Goal: Find specific page/section: Find specific page/section

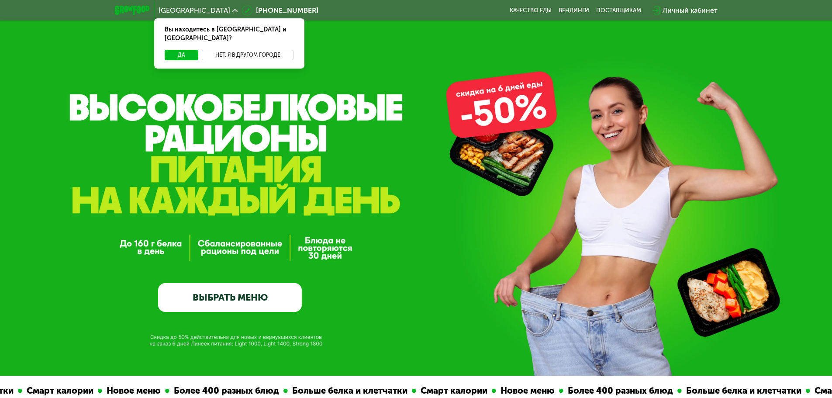
click at [238, 50] on button "Нет, я в другом городе" at bounding box center [248, 55] width 92 height 10
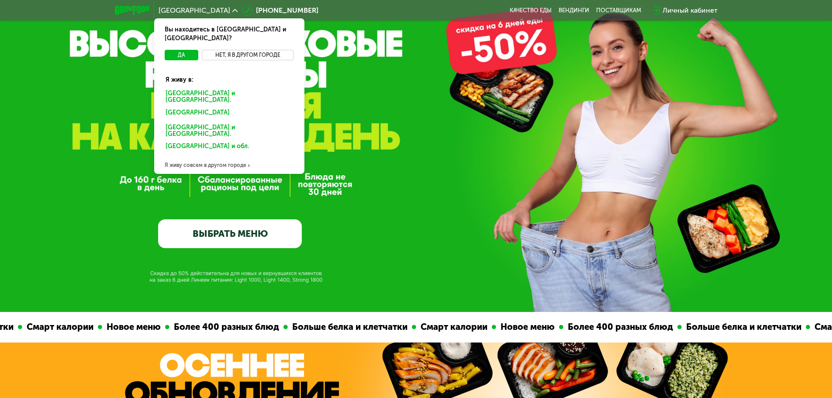
scroll to position [131, 0]
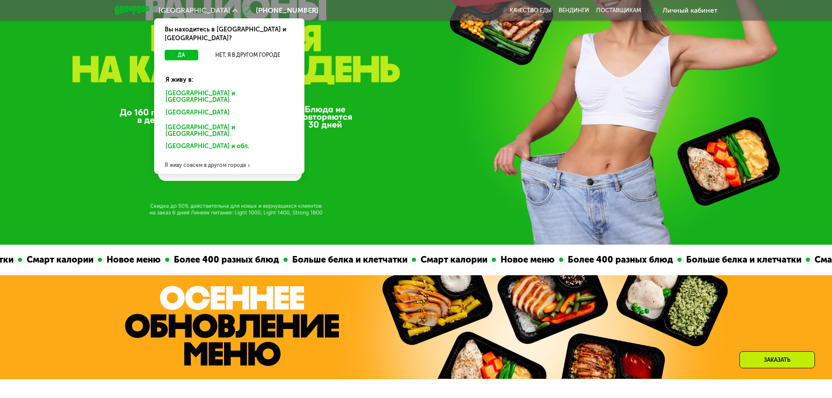
click at [207, 156] on div "Я живу совсем в другом городе" at bounding box center [229, 164] width 150 height 17
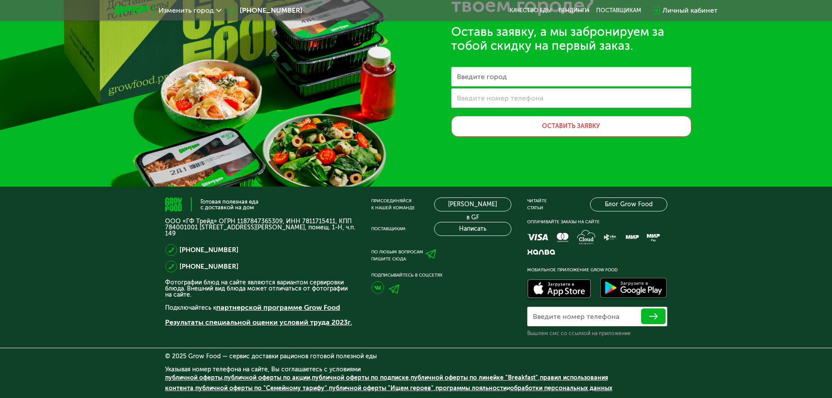
scroll to position [0, 0]
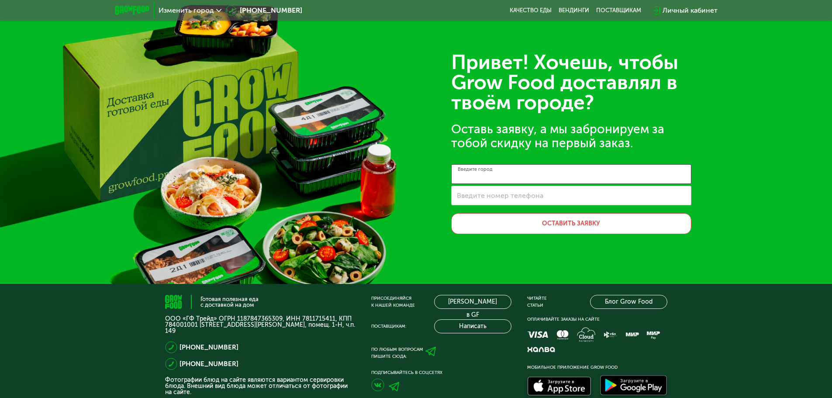
click at [514, 177] on input "Введите город" at bounding box center [571, 174] width 240 height 20
type input "*******"
click at [547, 225] on button "Оставить заявку" at bounding box center [571, 223] width 240 height 21
click at [477, 223] on button "Оставить заявку" at bounding box center [571, 223] width 240 height 21
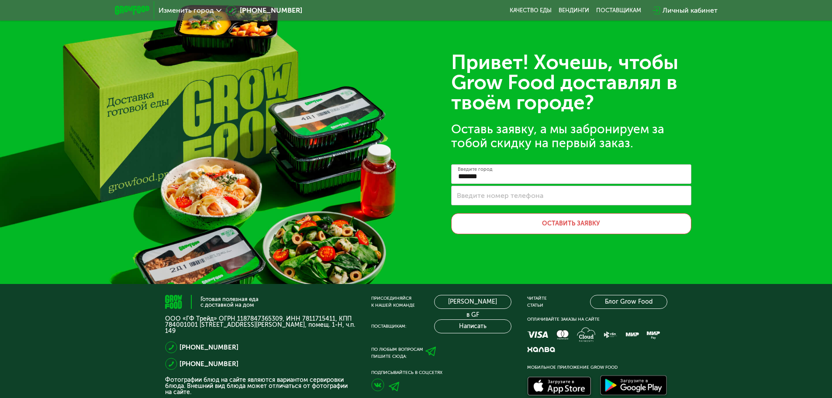
drag, startPoint x: 496, startPoint y: 260, endPoint x: 490, endPoint y: 265, distance: 7.8
drag, startPoint x: 490, startPoint y: 265, endPoint x: 474, endPoint y: 262, distance: 16.5
click at [474, 262] on div "Привет! Хочешь, чтобы Grow Food доставлял в твоём городе? Оставь заявку, а мы з…" at bounding box center [416, 142] width 832 height 284
click at [188, 8] on span "Изменить город" at bounding box center [186, 10] width 55 height 7
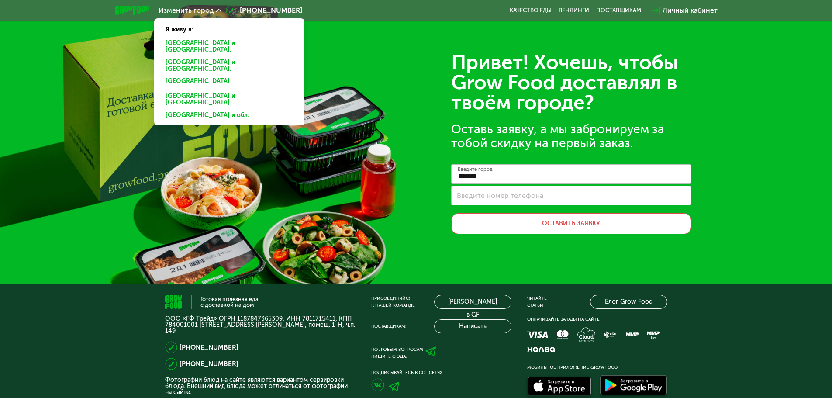
click at [185, 57] on div "[GEOGRAPHIC_DATA] и [GEOGRAPHIC_DATA]." at bounding box center [227, 66] width 136 height 18
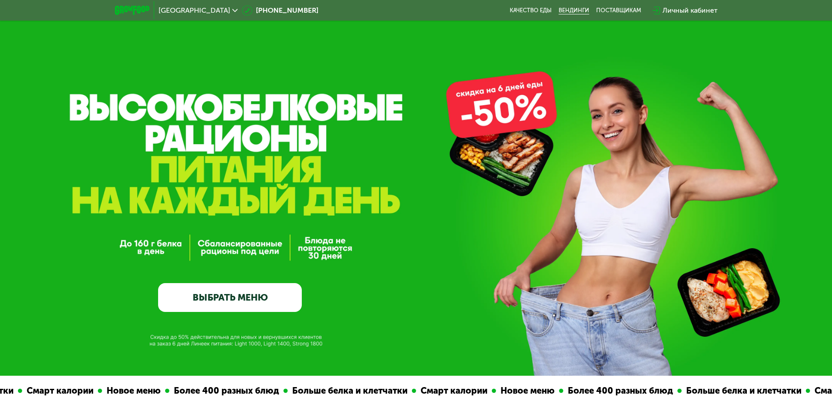
click at [577, 13] on link "Вендинги" at bounding box center [574, 10] width 31 height 7
click at [250, 295] on link "ВЫБРАТЬ МЕНЮ" at bounding box center [230, 297] width 144 height 29
click at [254, 307] on link "ВЫБРАТЬ МЕНЮ" at bounding box center [230, 297] width 144 height 29
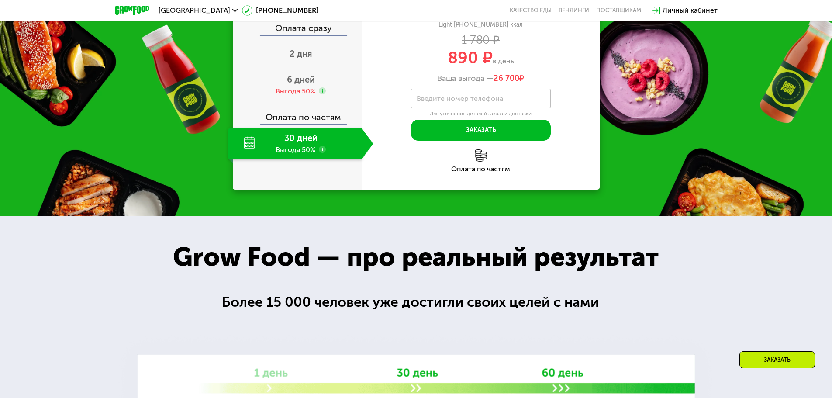
scroll to position [917, 0]
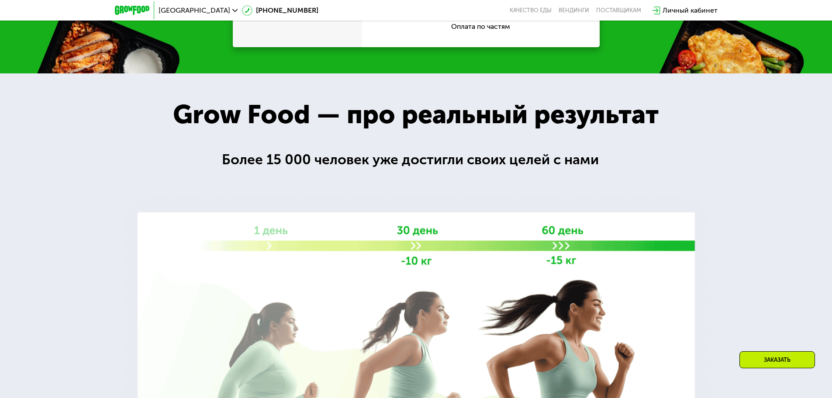
drag, startPoint x: 425, startPoint y: 201, endPoint x: 401, endPoint y: 167, distance: 41.0
click at [402, 166] on div "Более 15 000 человек уже достигли своих целей с нами" at bounding box center [416, 159] width 388 height 21
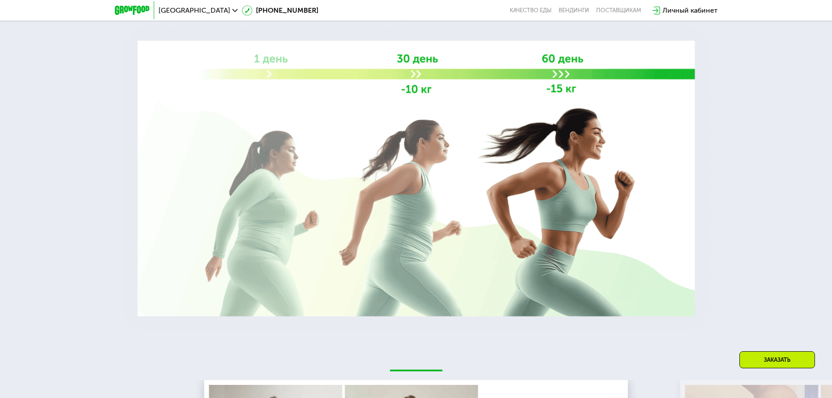
scroll to position [1092, 0]
